Goal: Task Accomplishment & Management: Manage account settings

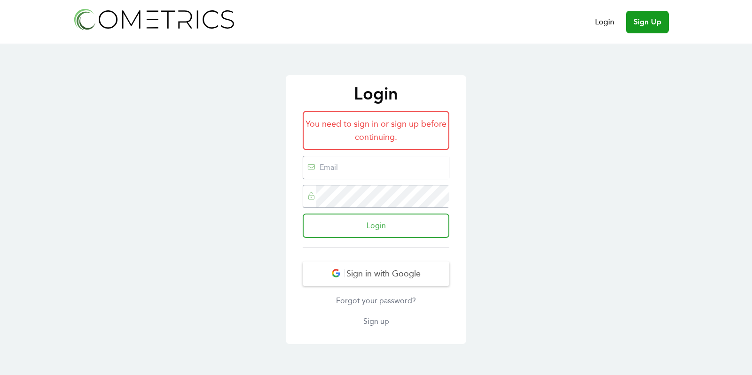
type input "[EMAIL_ADDRESS][DOMAIN_NAME]"
click at [367, 217] on input "Login" at bounding box center [376, 226] width 147 height 24
